Goal: Task Accomplishment & Management: Use online tool/utility

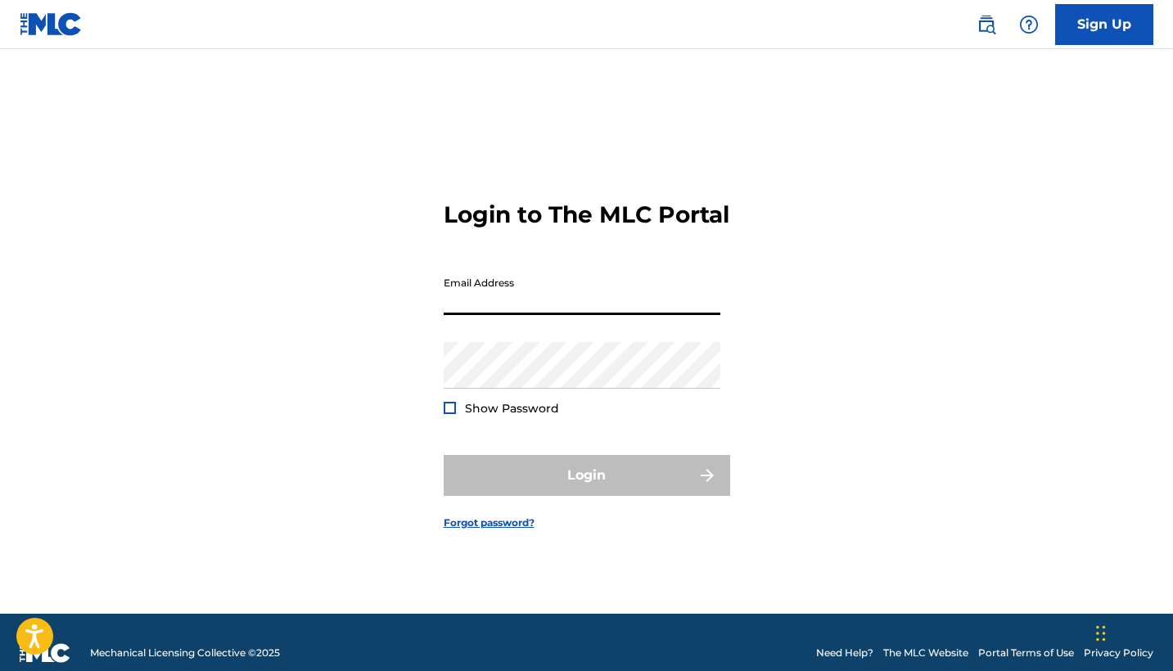
type input "[EMAIL_ADDRESS][DOMAIN_NAME]"
click at [586, 489] on button "Login" at bounding box center [587, 475] width 286 height 41
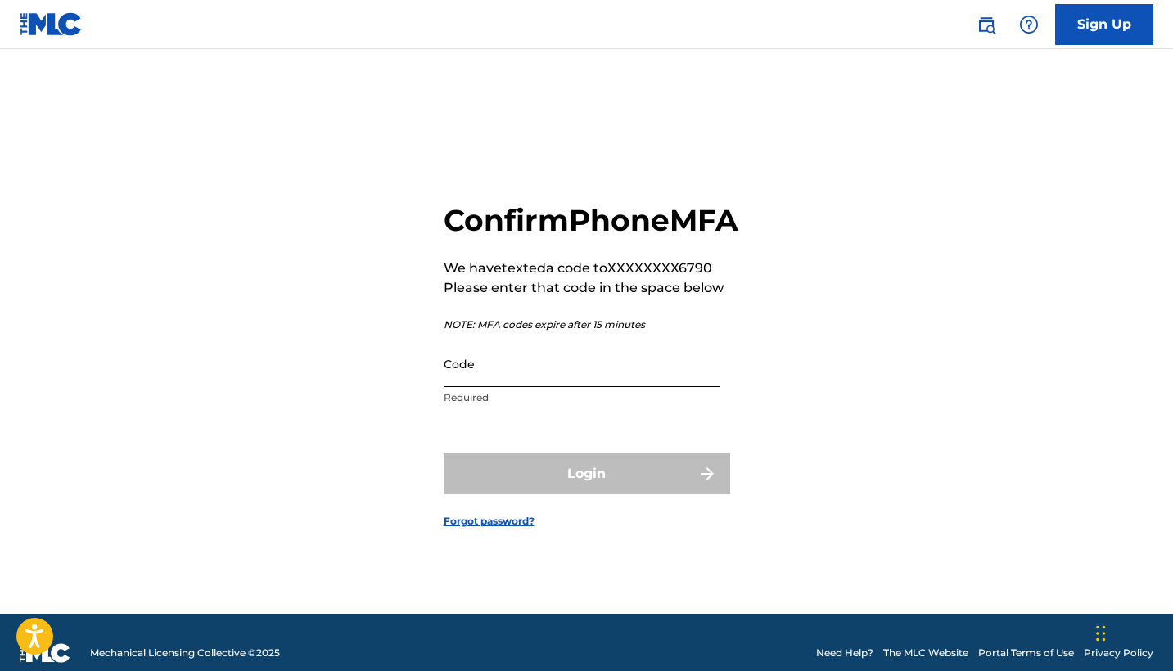
click at [533, 371] on input "Code" at bounding box center [582, 363] width 277 height 47
click at [512, 387] on input "Code" at bounding box center [582, 363] width 277 height 47
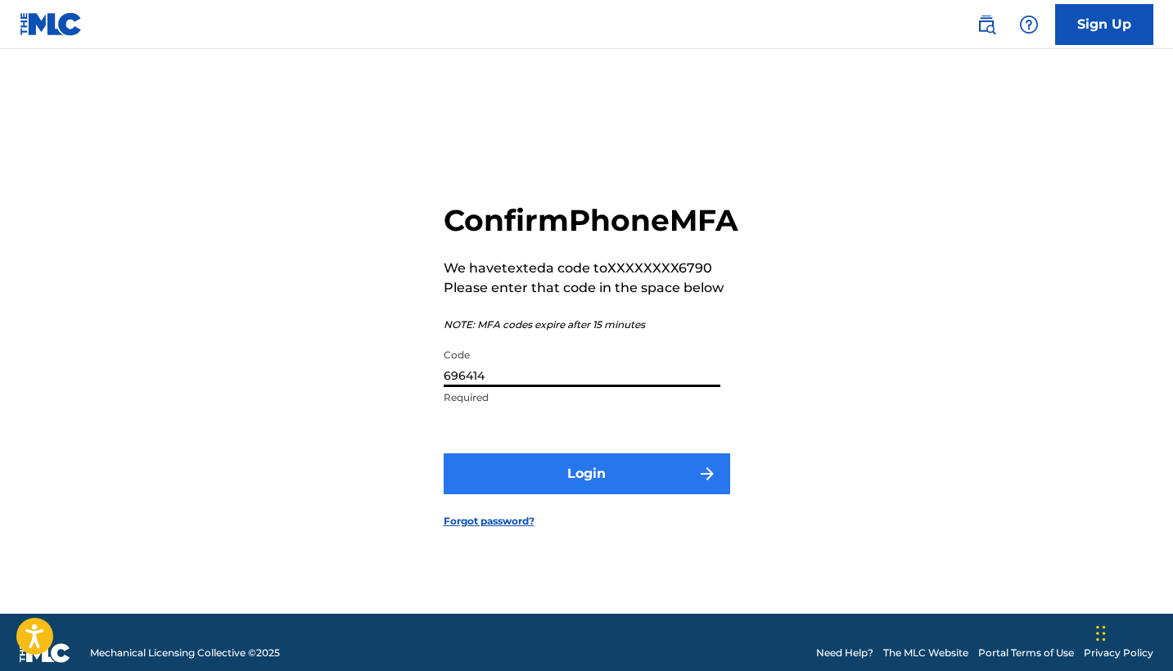
type input "696414"
click at [543, 481] on button "Login" at bounding box center [587, 473] width 286 height 41
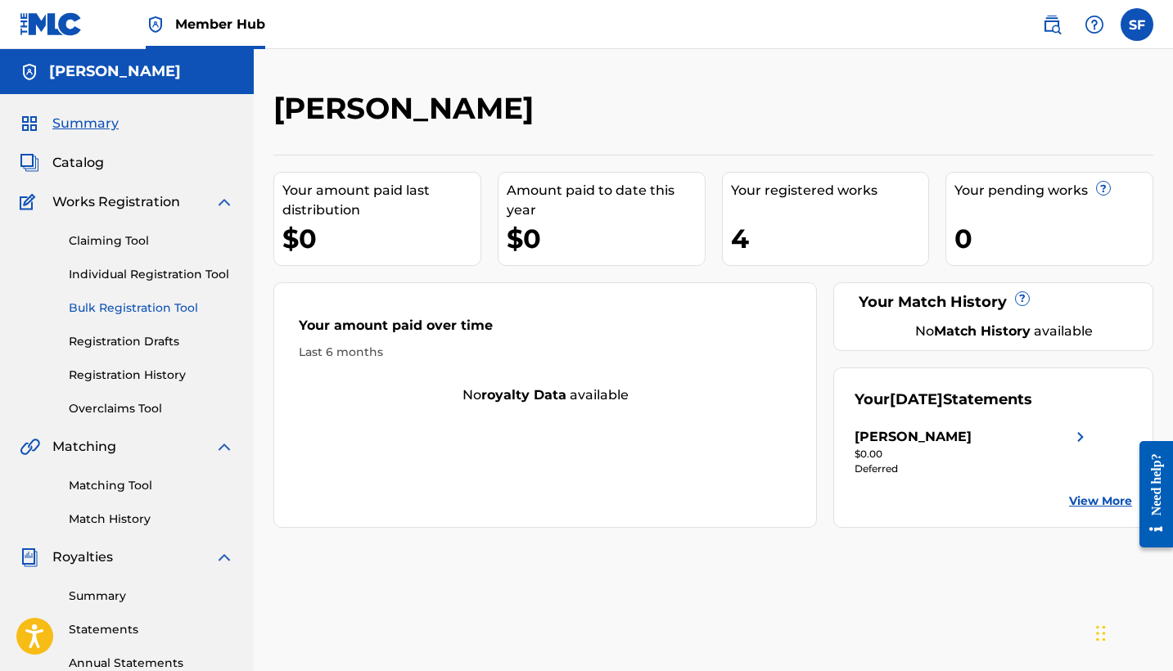
click at [160, 301] on link "Bulk Registration Tool" at bounding box center [151, 308] width 165 height 17
